Goal: Information Seeking & Learning: Learn about a topic

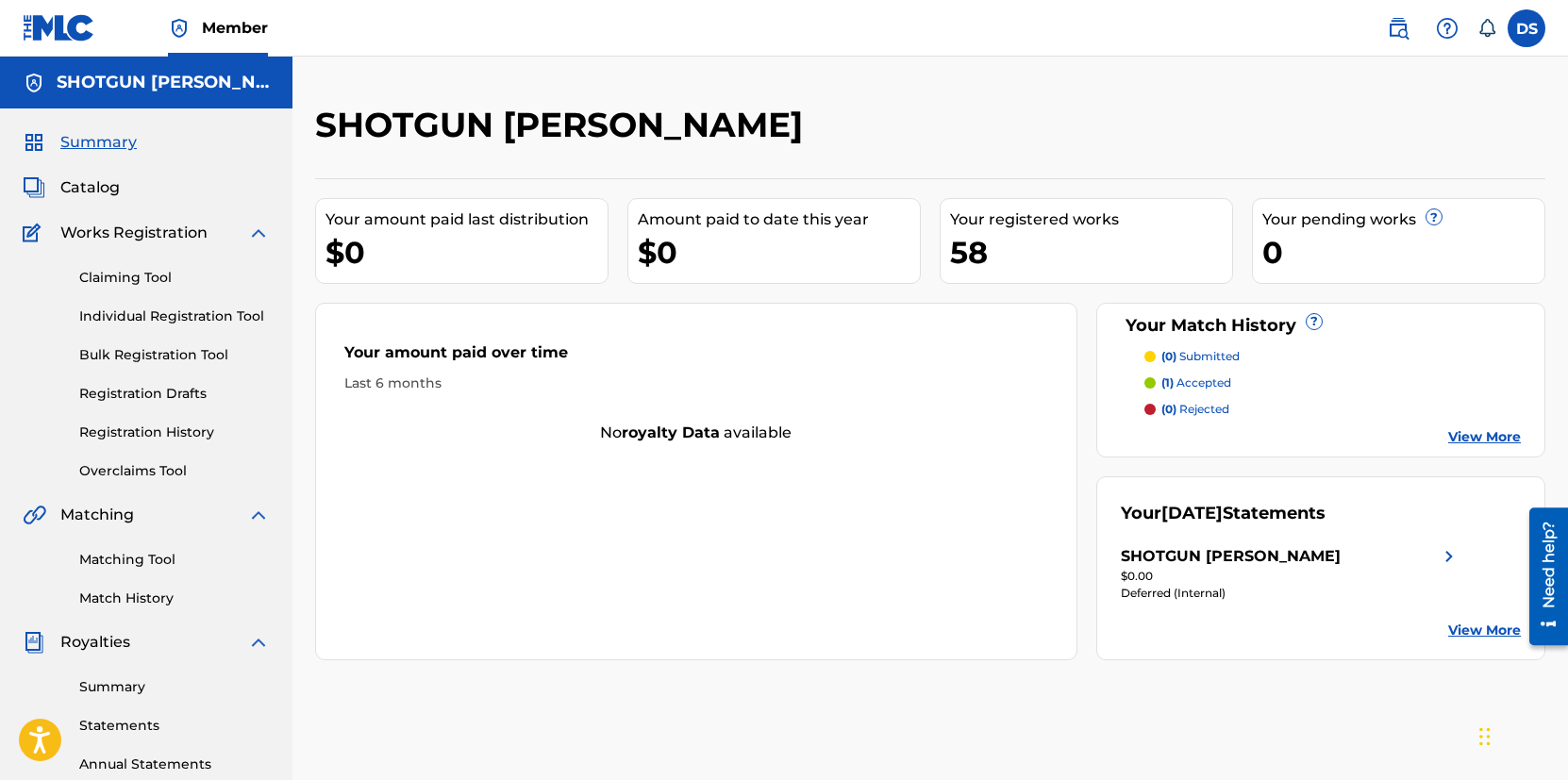
click at [133, 695] on link "Summary" at bounding box center [174, 687] width 191 height 20
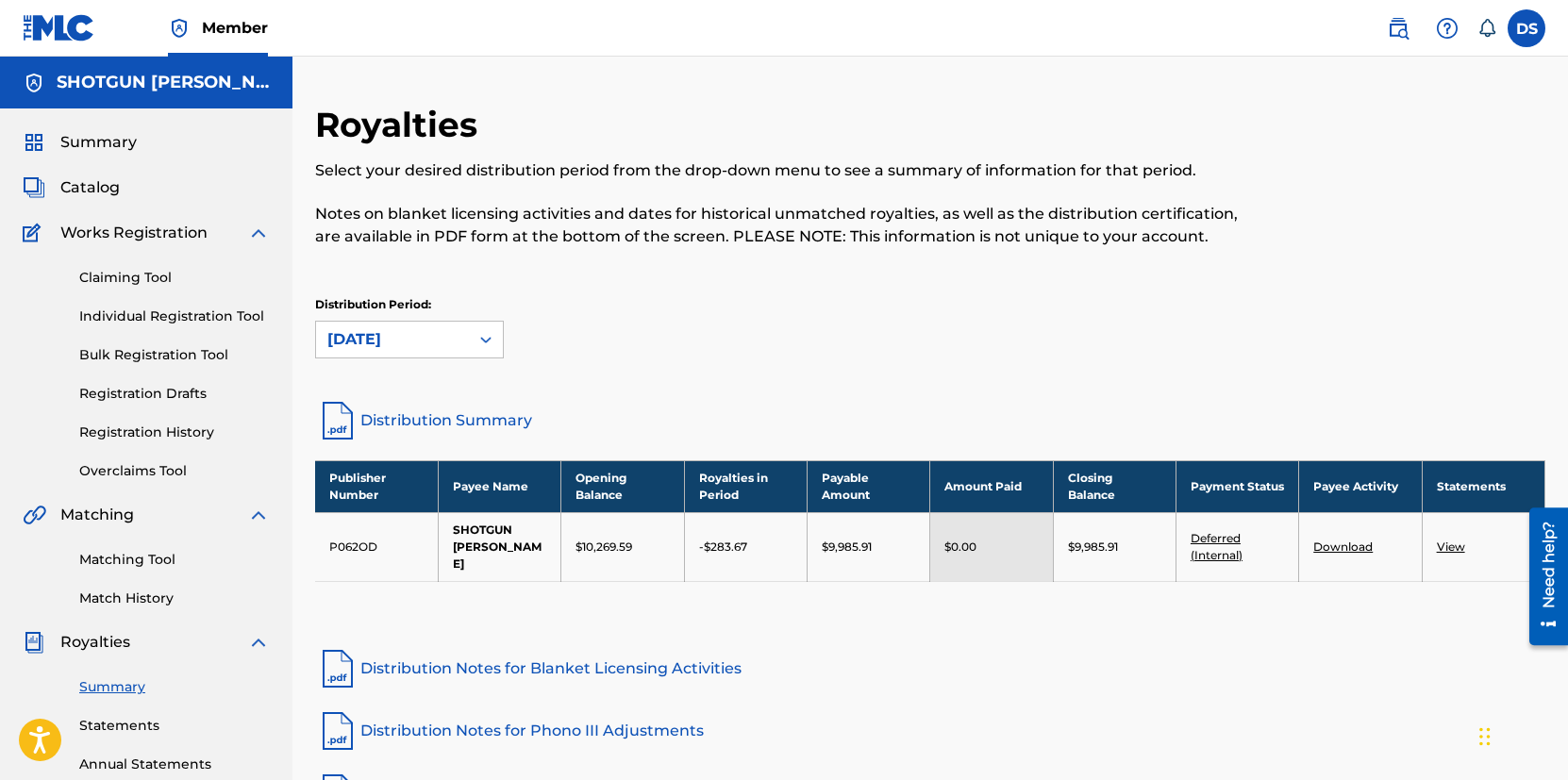
click at [92, 195] on span "Catalog" at bounding box center [90, 187] width 60 height 22
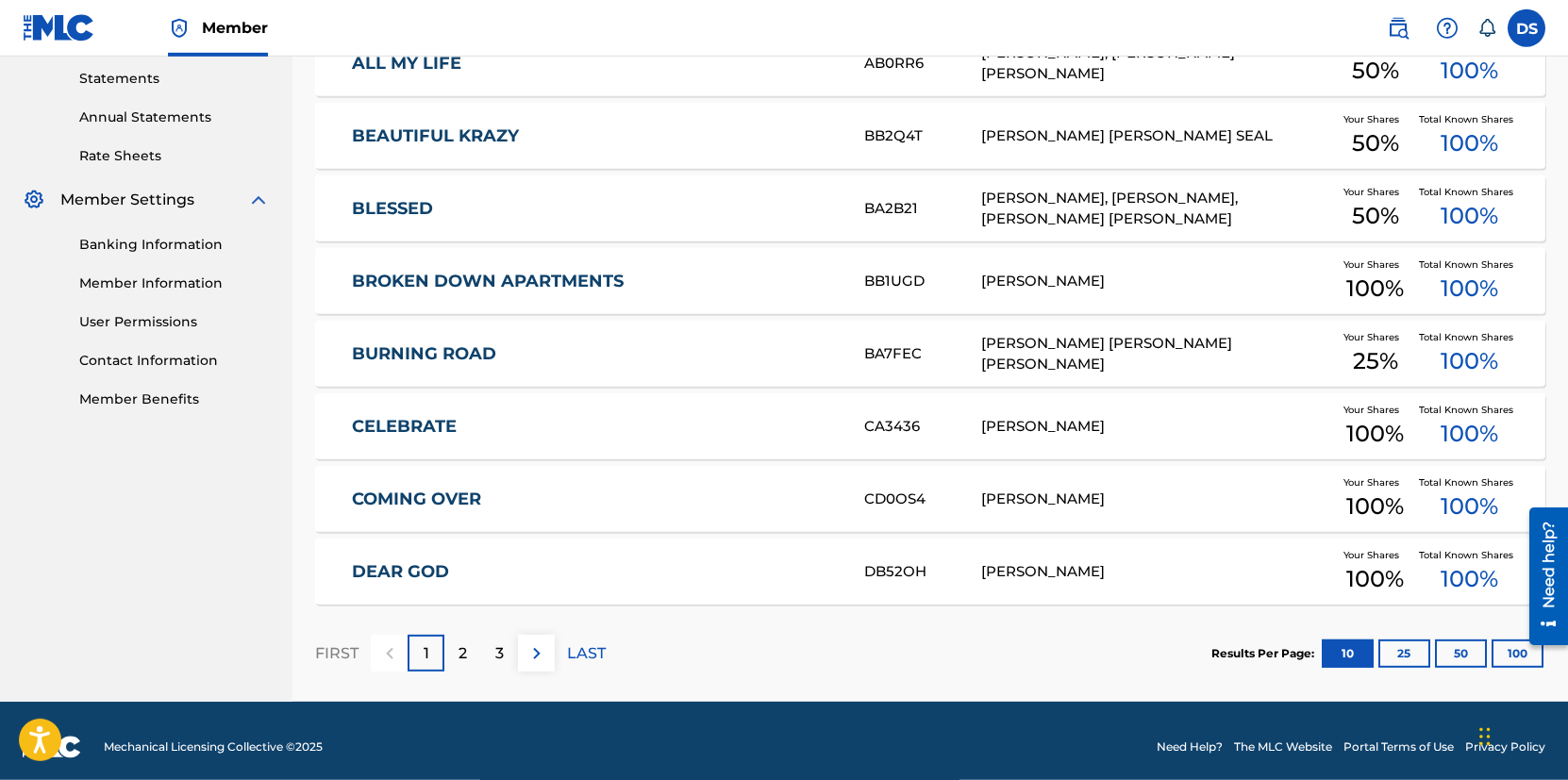
scroll to position [660, 0]
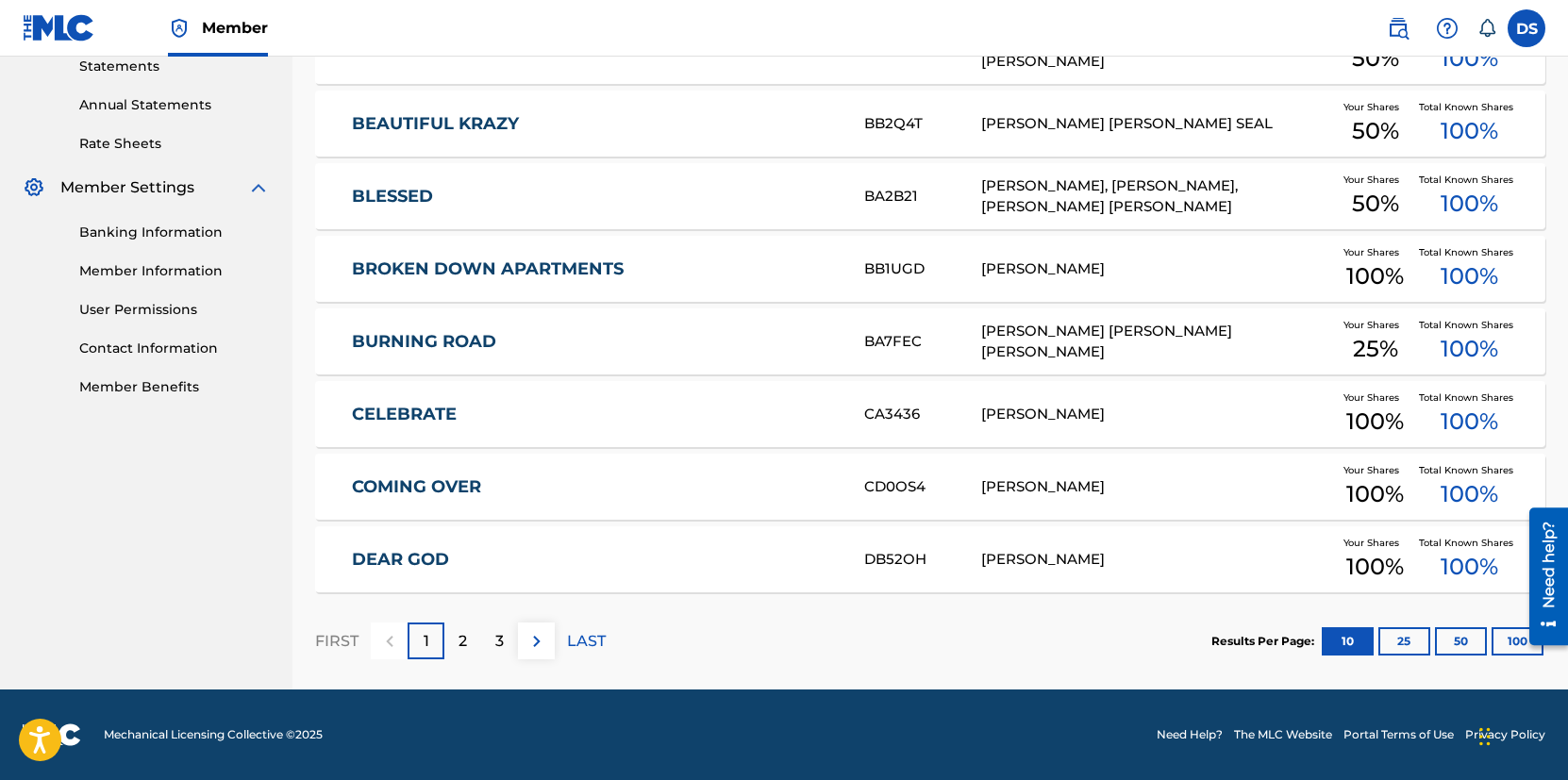
click at [586, 646] on p "LAST" at bounding box center [587, 641] width 39 height 22
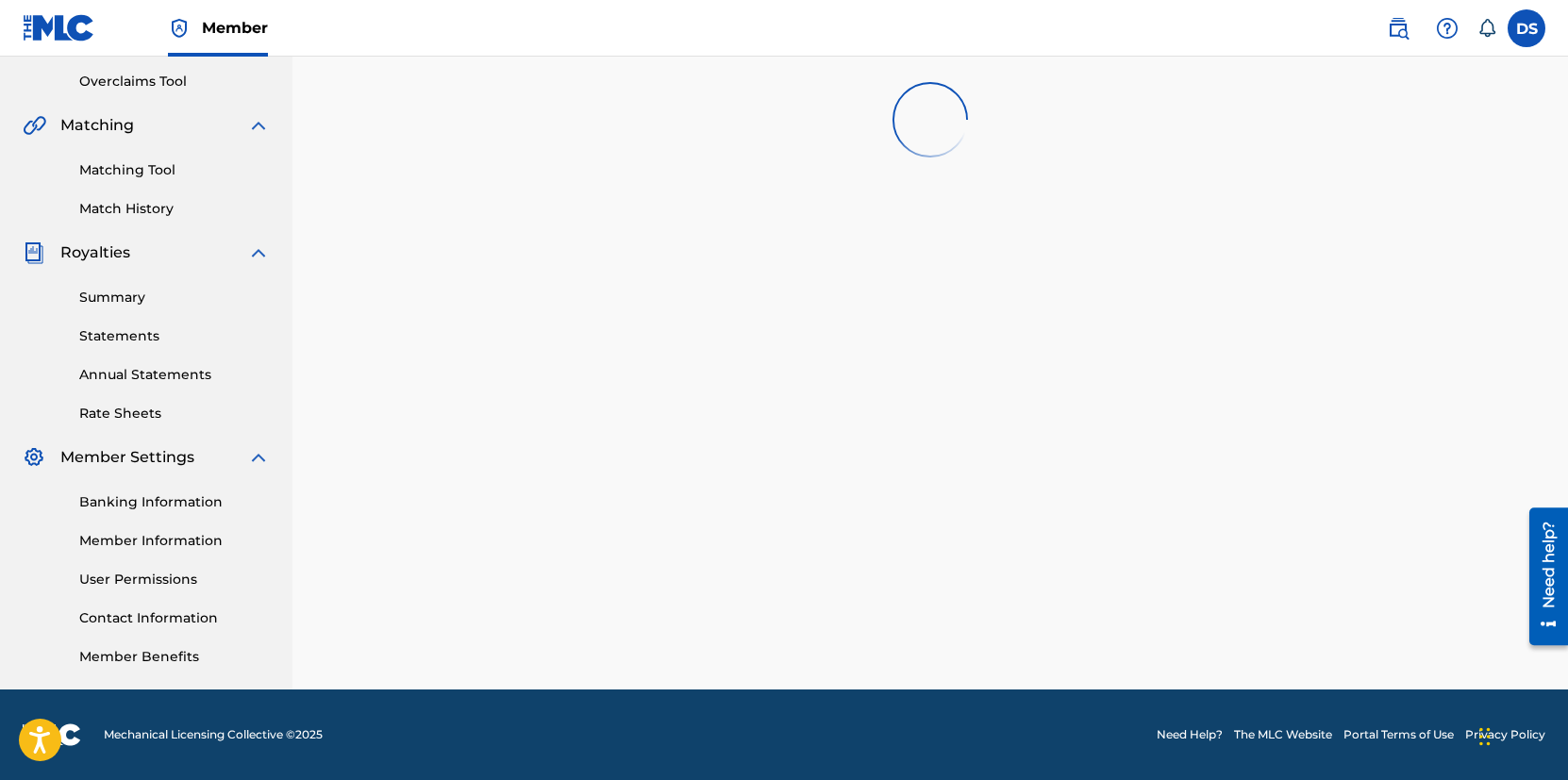
scroll to position [390, 0]
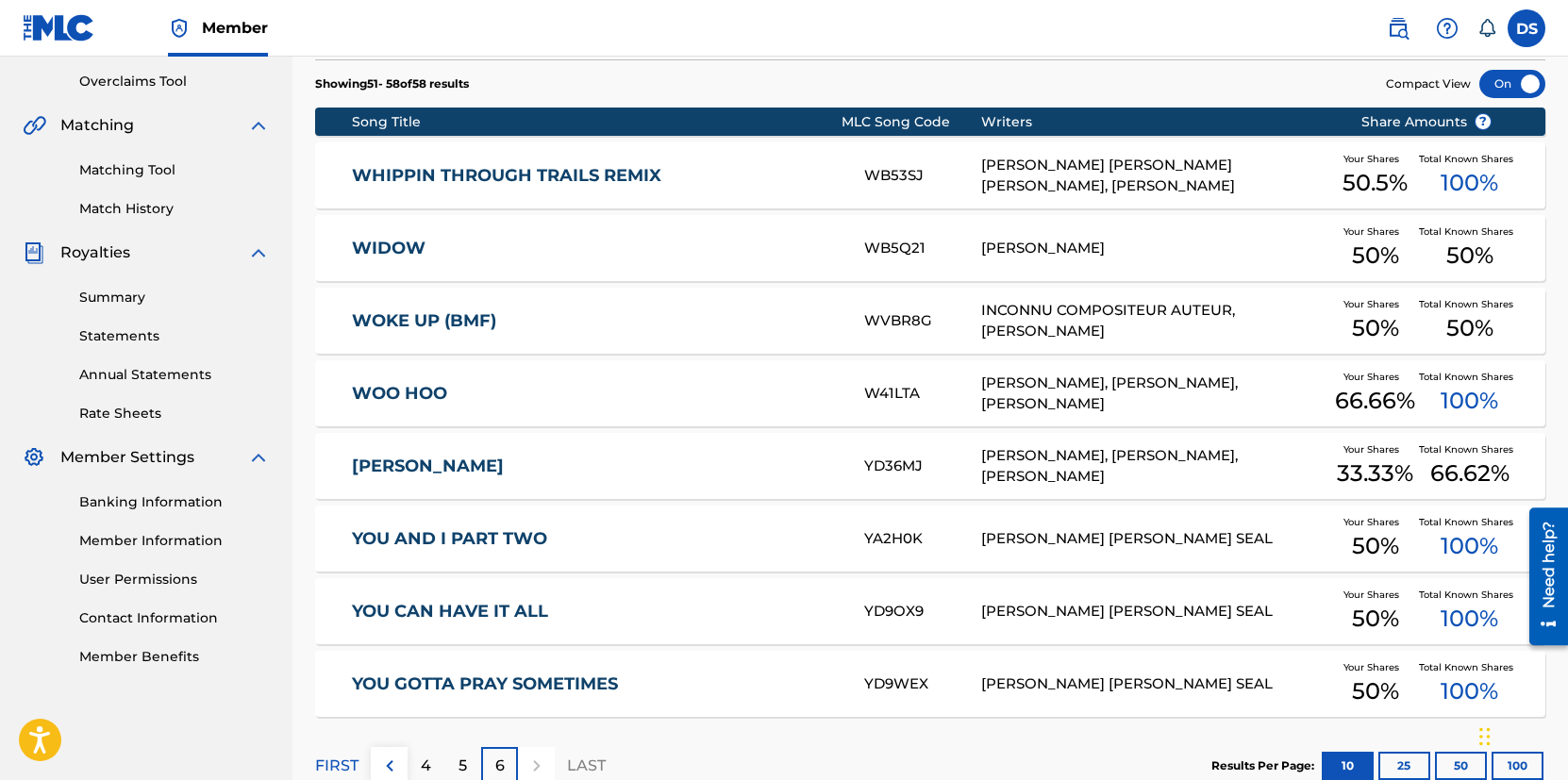
click at [465, 759] on p "5" at bounding box center [462, 765] width 9 height 22
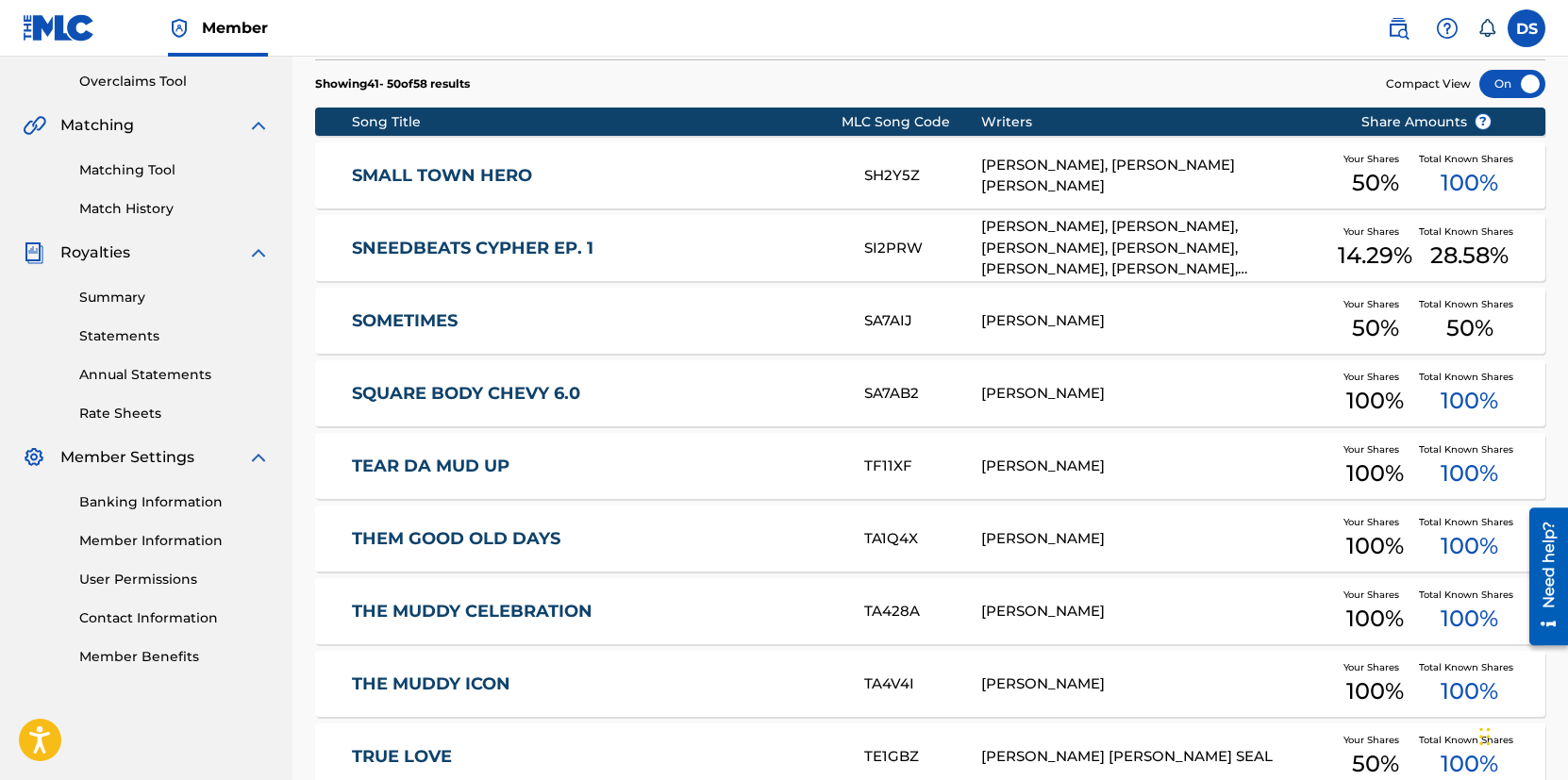
click at [545, 399] on link "SQUARE BODY CHEVY 6.0" at bounding box center [595, 394] width 487 height 22
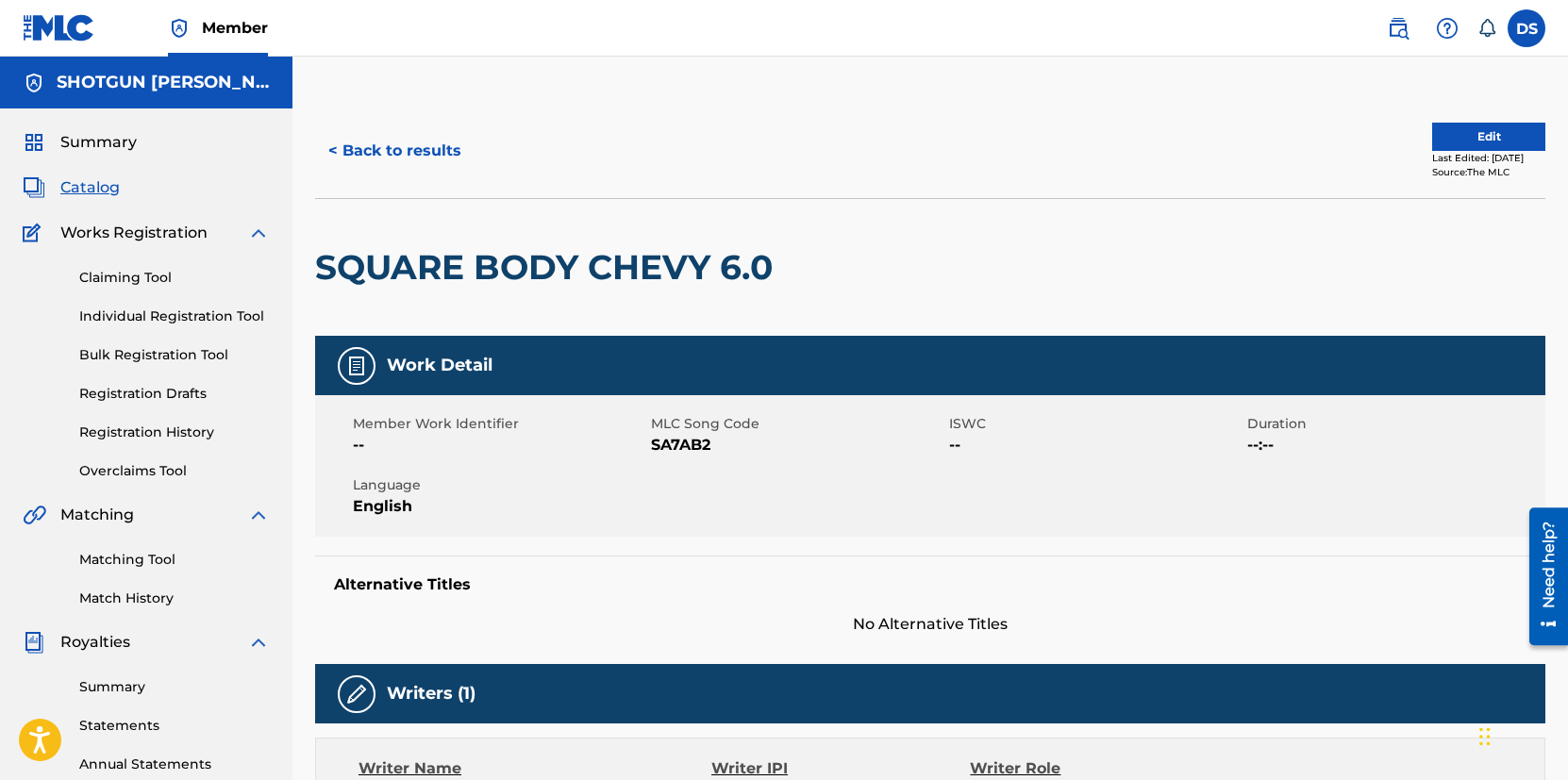
click at [96, 188] on span "Catalog" at bounding box center [90, 187] width 60 height 22
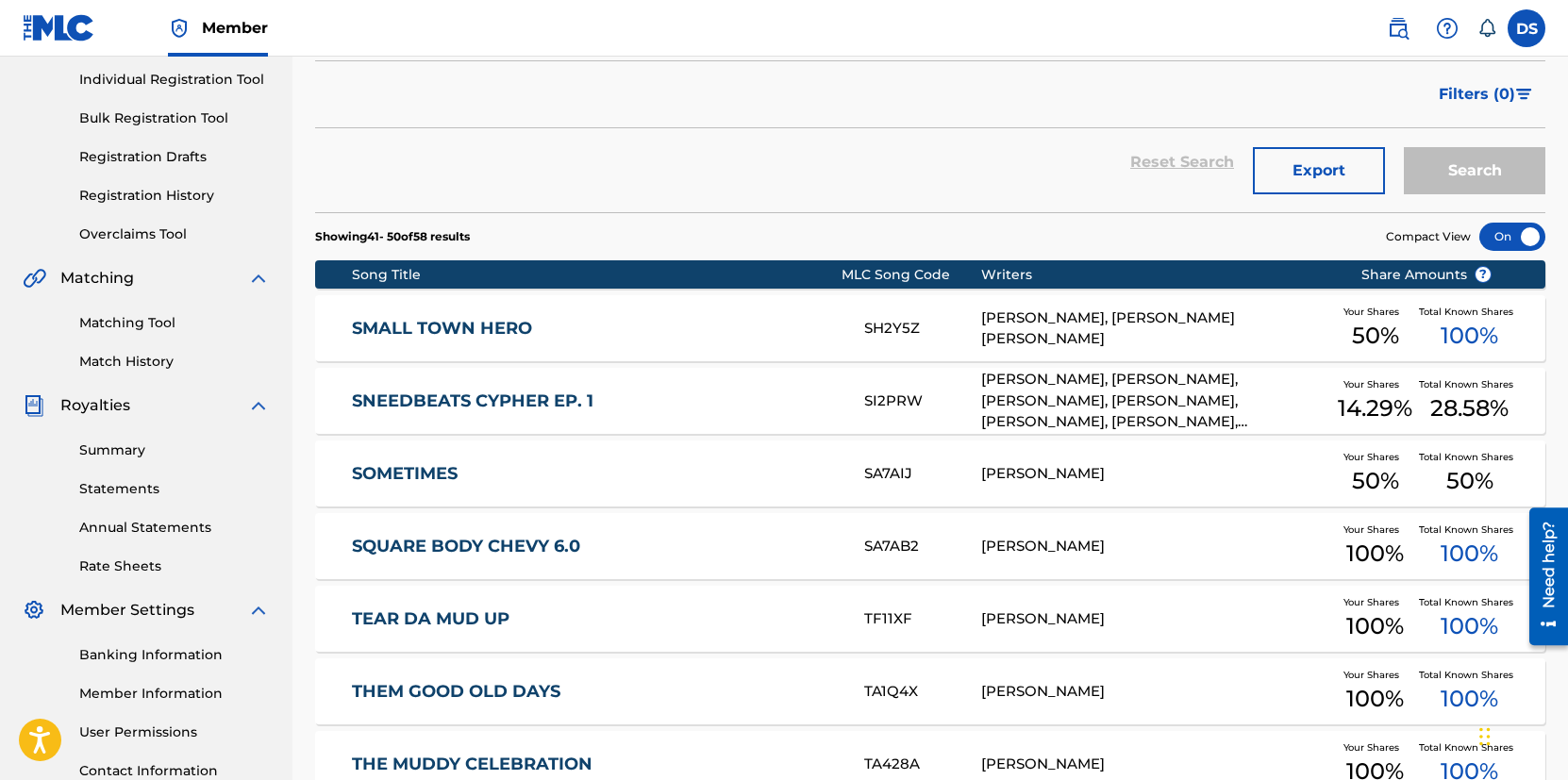
scroll to position [660, 0]
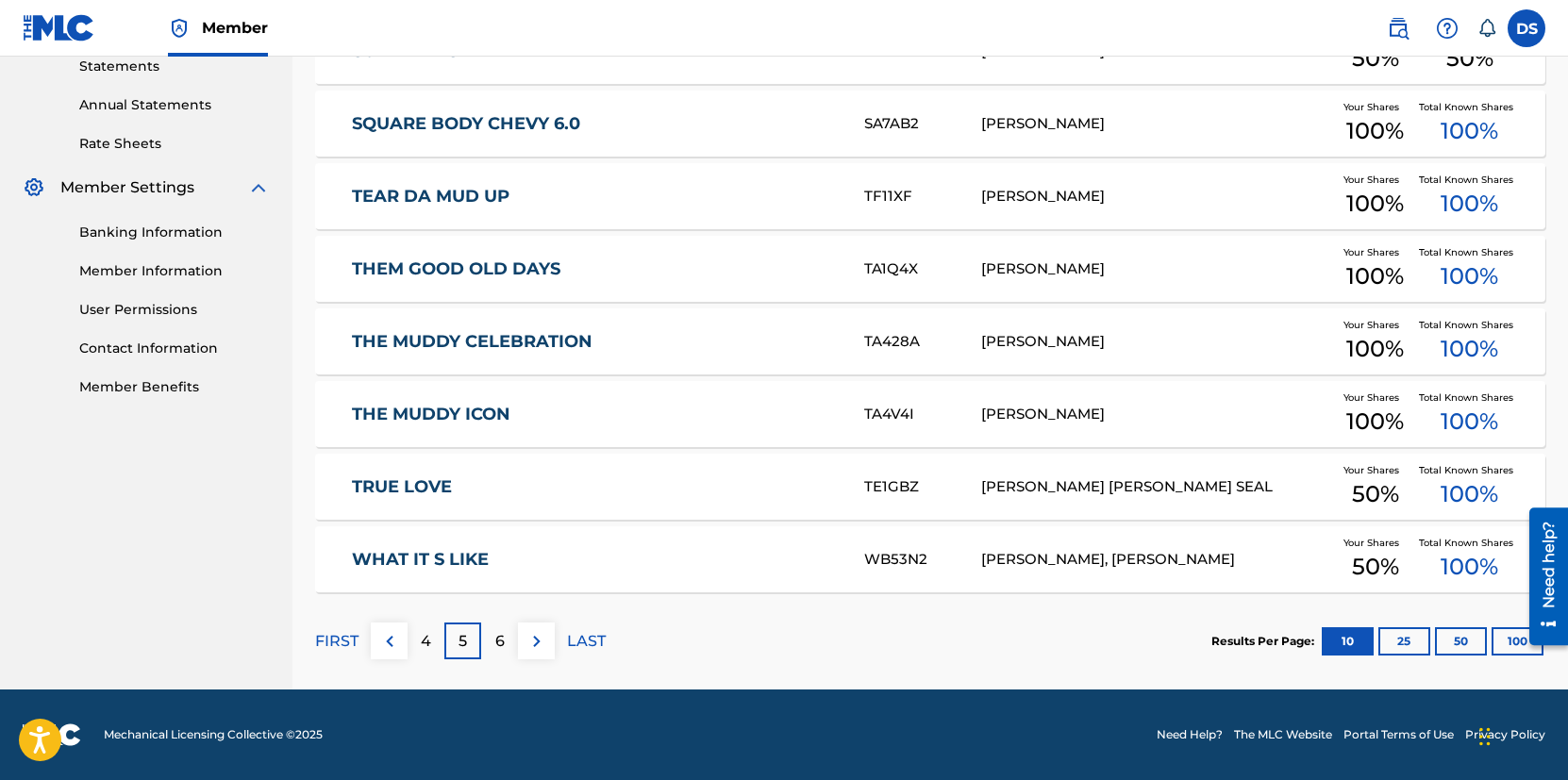
click at [430, 634] on p "4" at bounding box center [425, 641] width 11 height 22
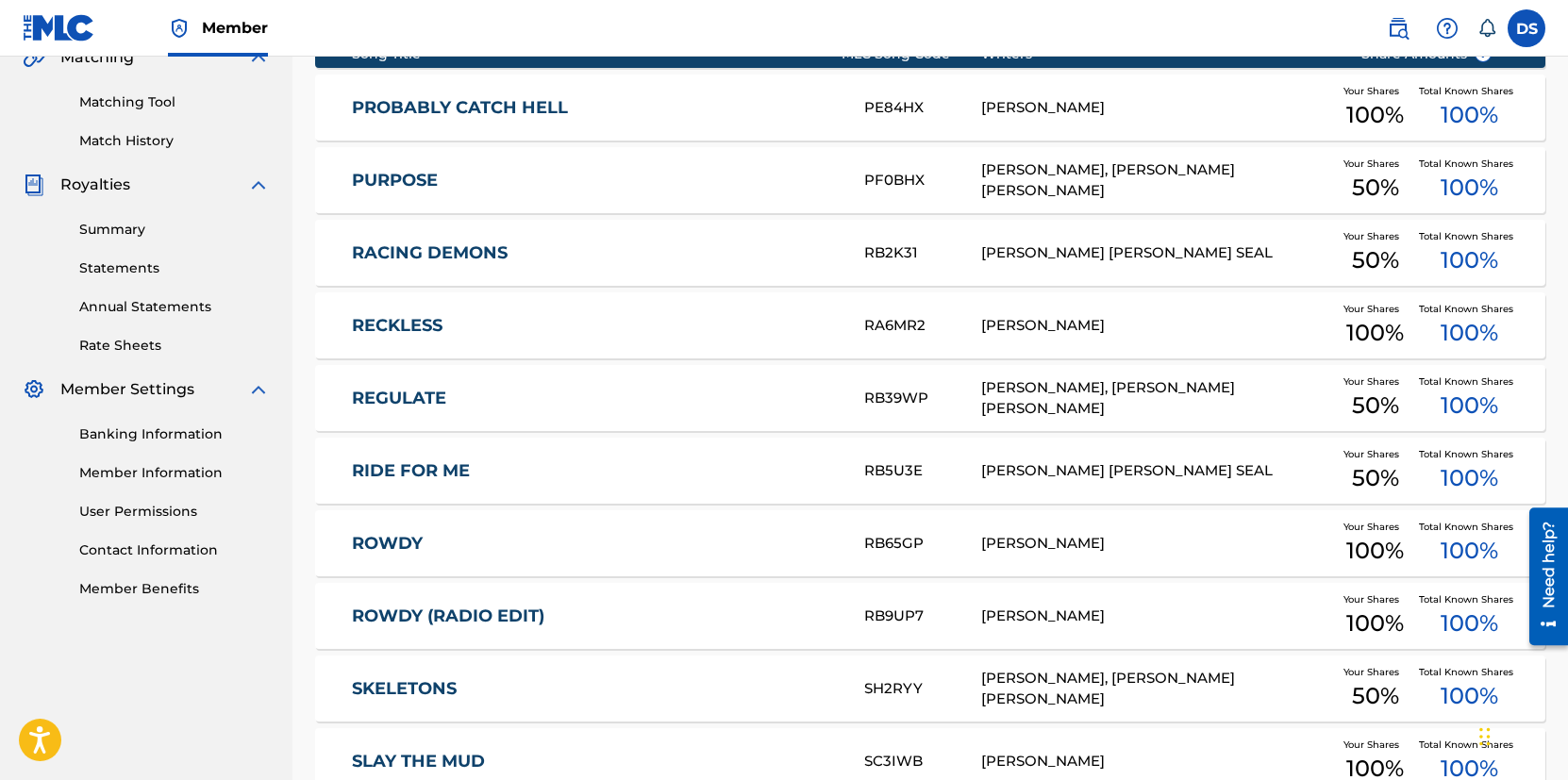
scroll to position [555, 0]
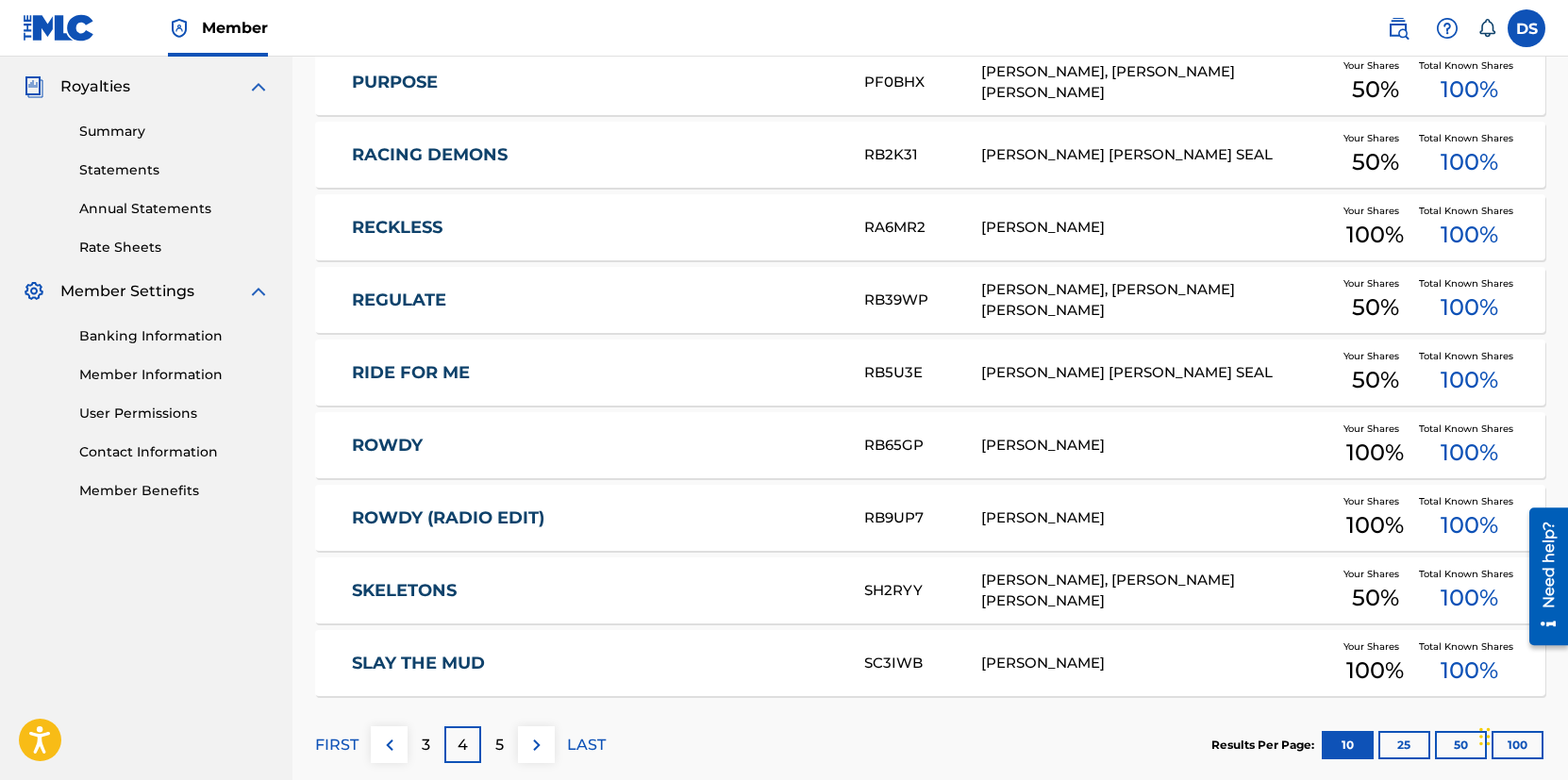
click at [471, 515] on link "ROWDY (RADIO EDIT)" at bounding box center [595, 518] width 487 height 22
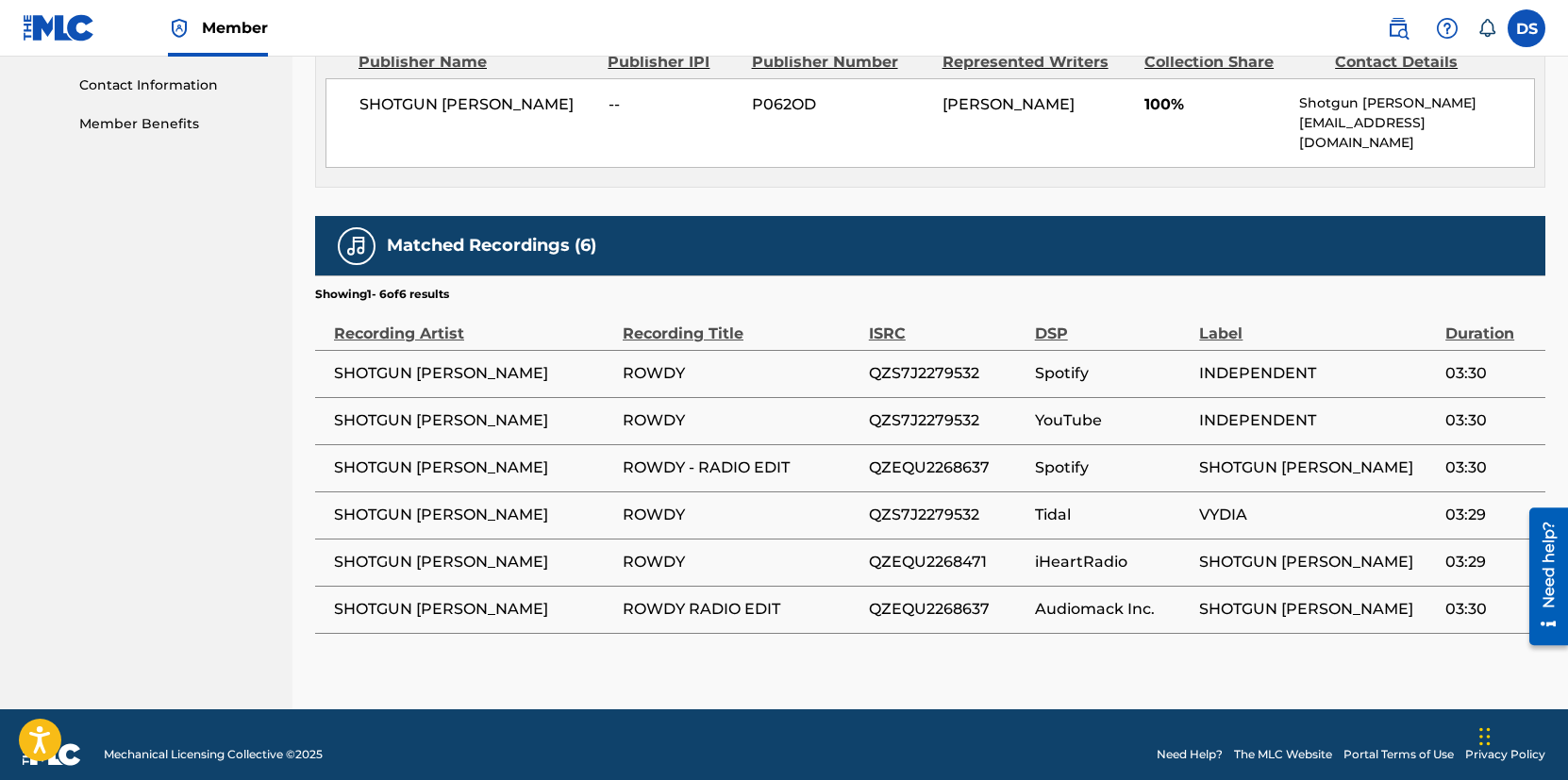
scroll to position [17, 0]
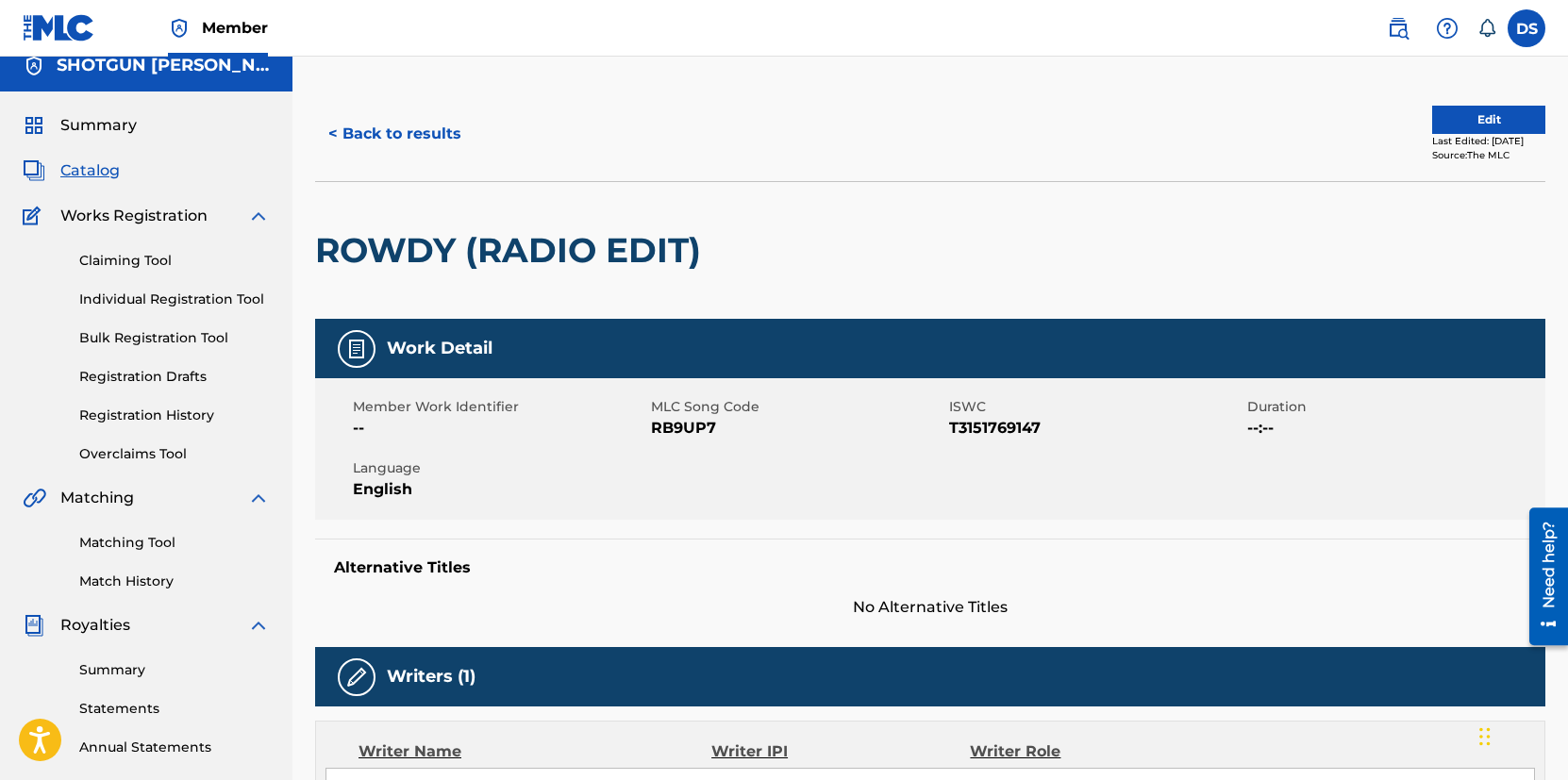
click at [120, 129] on span "Summary" at bounding box center [99, 125] width 76 height 22
